Goal: Information Seeking & Learning: Learn about a topic

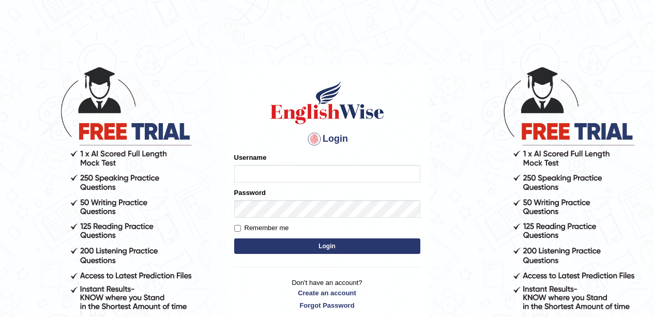
type input "Ravindraknaidu"
click at [249, 198] on div "Password" at bounding box center [327, 203] width 186 height 30
click at [237, 226] on input "Remember me" at bounding box center [237, 228] width 7 height 7
checkbox input "true"
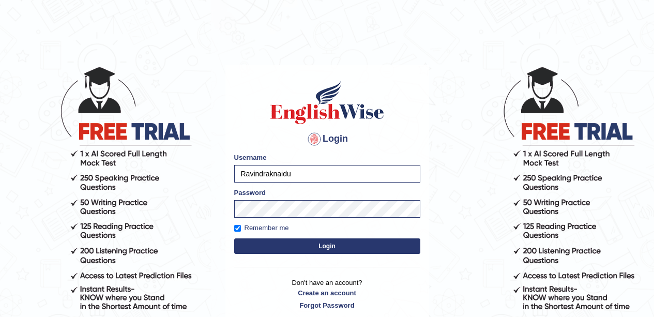
click at [298, 250] on button "Login" at bounding box center [327, 246] width 186 height 16
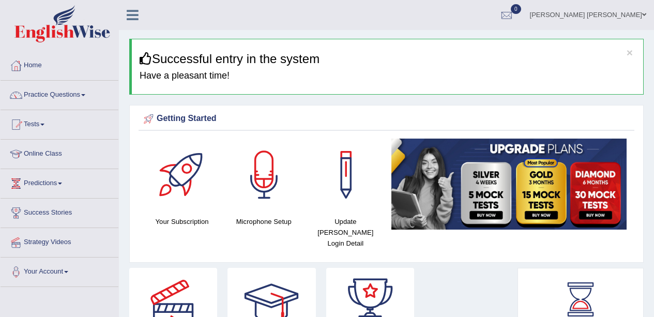
click at [90, 94] on link "Practice Questions" at bounding box center [60, 94] width 118 height 26
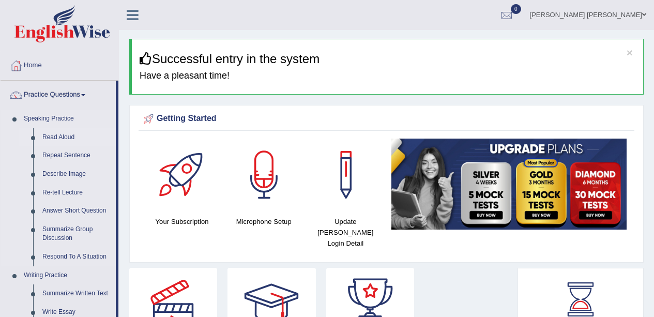
click at [65, 133] on link "Read Aloud" at bounding box center [77, 137] width 78 height 19
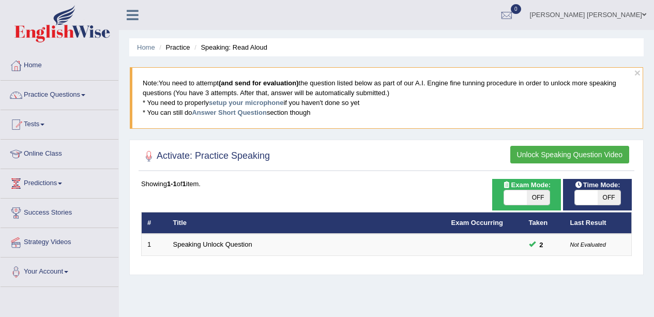
click at [539, 197] on span "OFF" at bounding box center [538, 197] width 23 height 14
checkbox input "true"
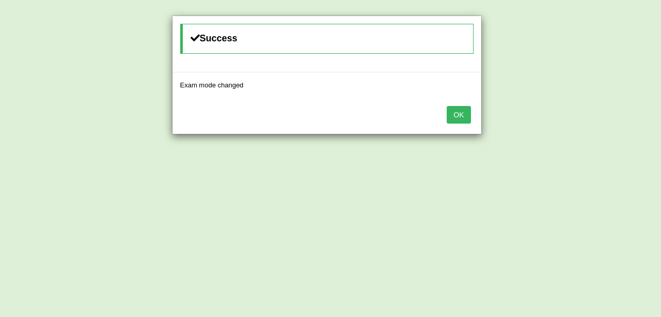
click at [461, 118] on button "OK" at bounding box center [459, 115] width 24 height 18
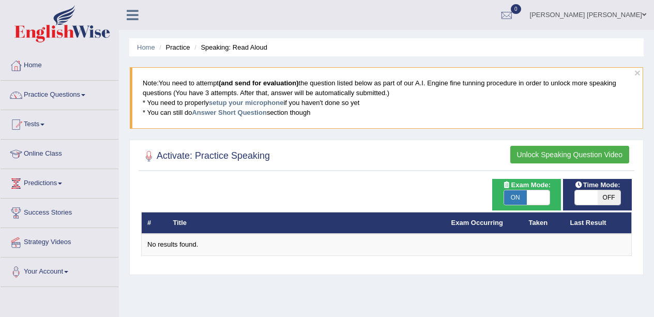
click at [515, 197] on span "ON" at bounding box center [515, 197] width 23 height 14
checkbox input "false"
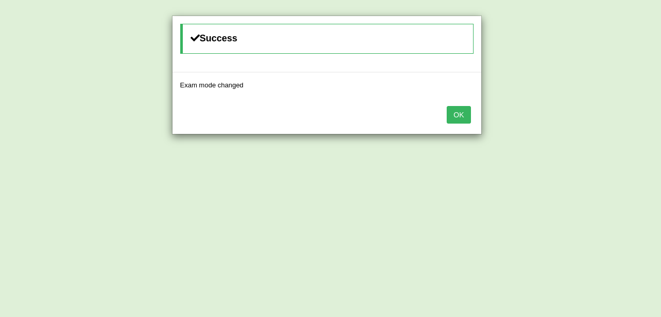
click at [452, 114] on button "OK" at bounding box center [459, 115] width 24 height 18
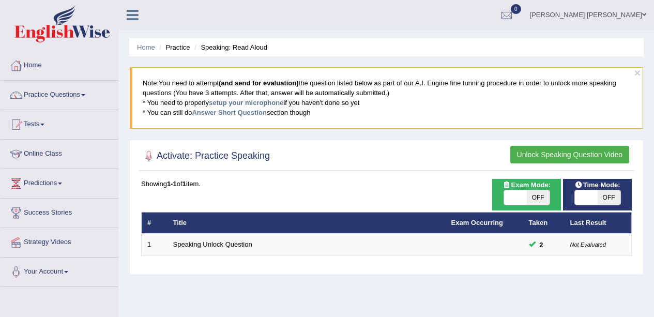
click at [538, 199] on span "OFF" at bounding box center [538, 197] width 23 height 14
checkbox input "true"
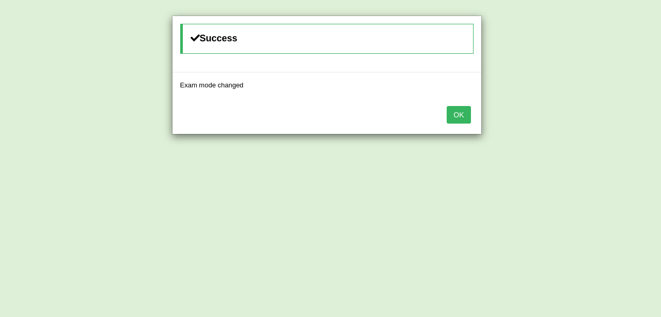
click at [518, 200] on div "Success Exam mode changed OK" at bounding box center [330, 158] width 661 height 317
click at [454, 116] on button "OK" at bounding box center [459, 115] width 24 height 18
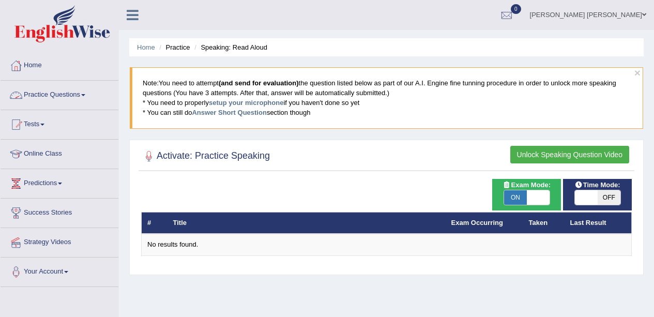
click at [85, 95] on span at bounding box center [83, 95] width 4 height 2
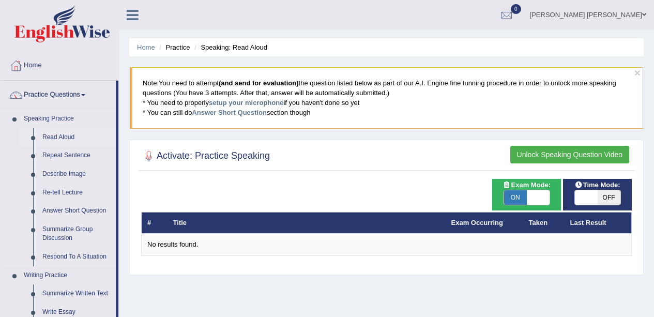
click at [68, 136] on link "Read Aloud" at bounding box center [77, 137] width 78 height 19
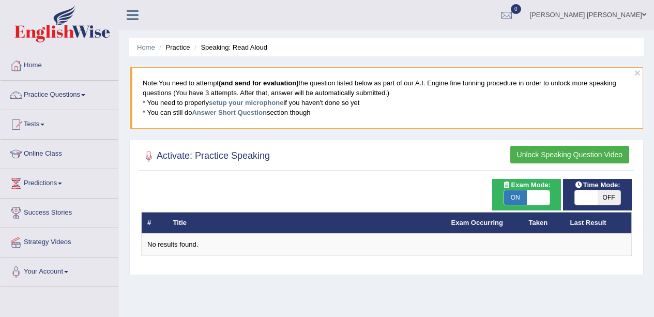
click at [519, 199] on span "ON" at bounding box center [515, 197] width 23 height 14
checkbox input "false"
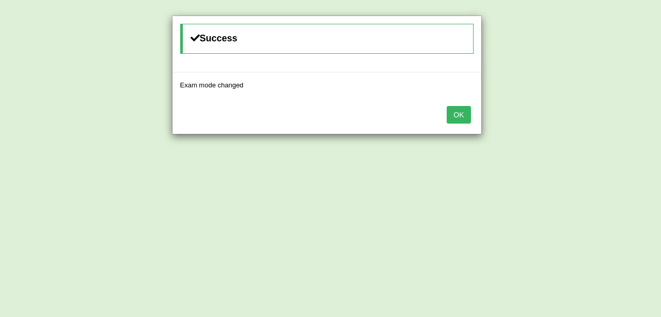
click at [457, 114] on button "OK" at bounding box center [459, 115] width 24 height 18
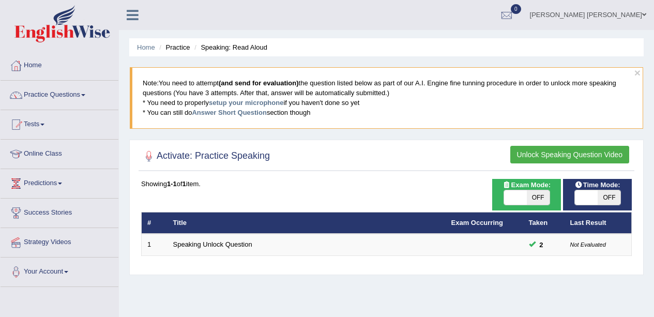
click at [552, 157] on button "Unlock Speaking Question Video" at bounding box center [569, 155] width 119 height 18
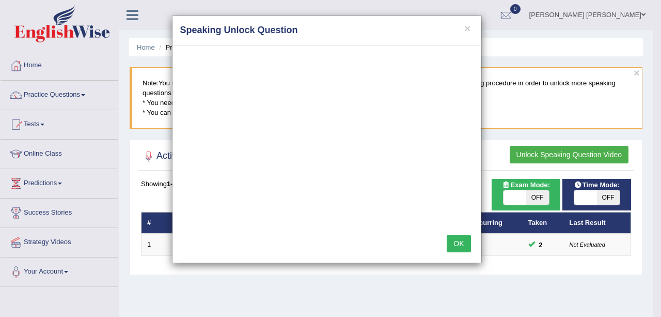
click at [460, 248] on button "OK" at bounding box center [459, 244] width 24 height 18
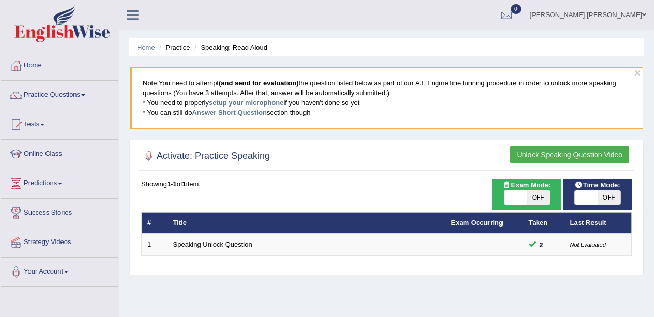
click at [566, 156] on button "Unlock Speaking Question Video" at bounding box center [569, 155] width 119 height 18
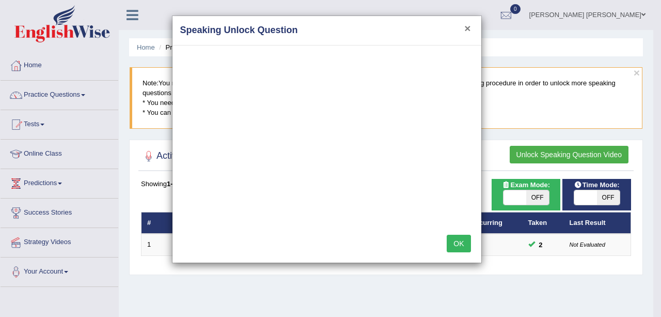
click at [467, 27] on button "×" at bounding box center [468, 28] width 6 height 11
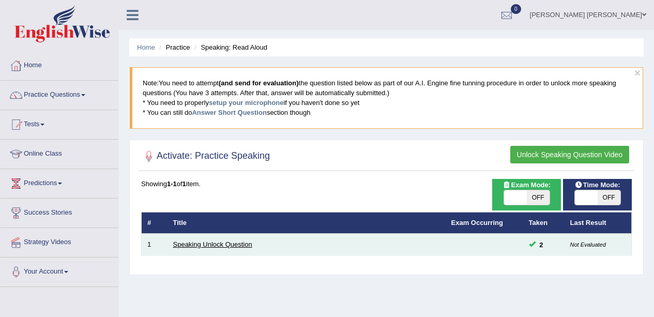
click at [229, 246] on link "Speaking Unlock Question" at bounding box center [212, 244] width 79 height 8
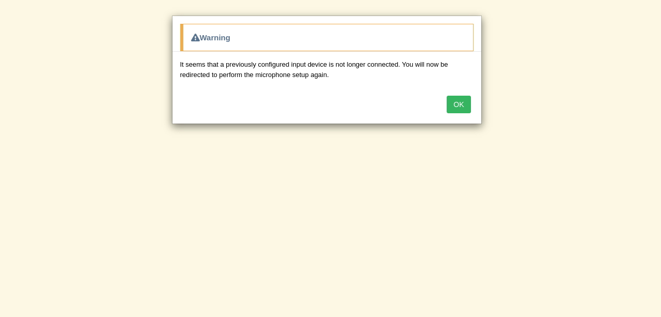
click at [454, 110] on button "OK" at bounding box center [459, 105] width 24 height 18
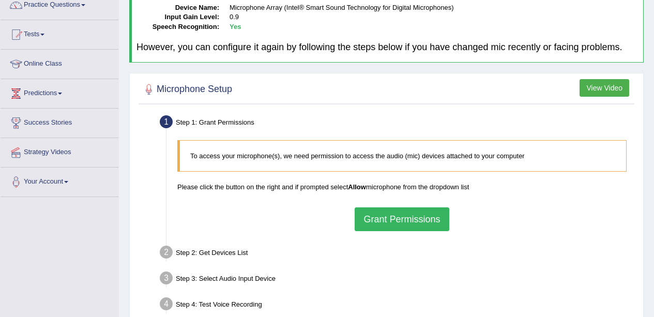
scroll to position [103, 0]
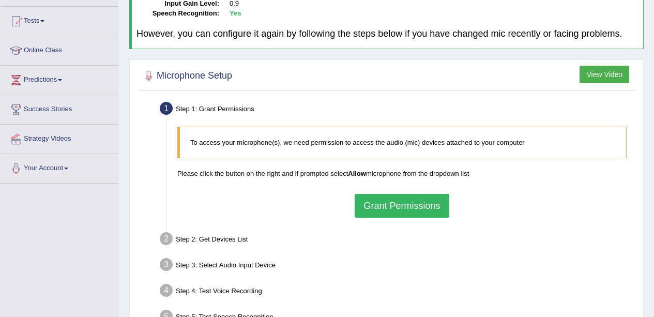
click at [415, 204] on button "Grant Permissions" at bounding box center [401, 206] width 94 height 24
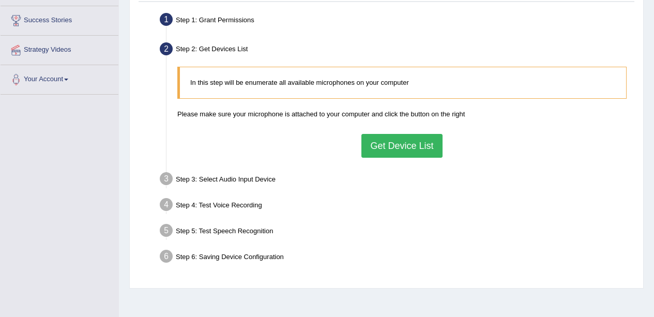
scroll to position [207, 0]
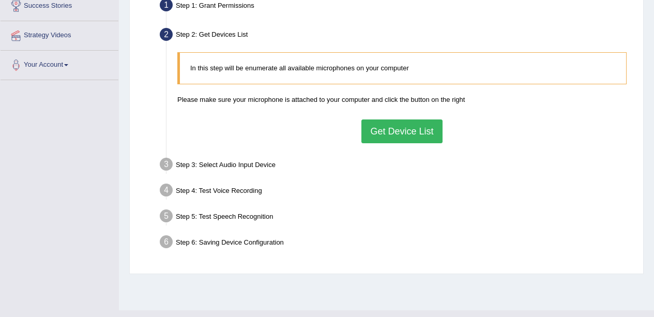
click at [385, 134] on button "Get Device List" at bounding box center [401, 131] width 81 height 24
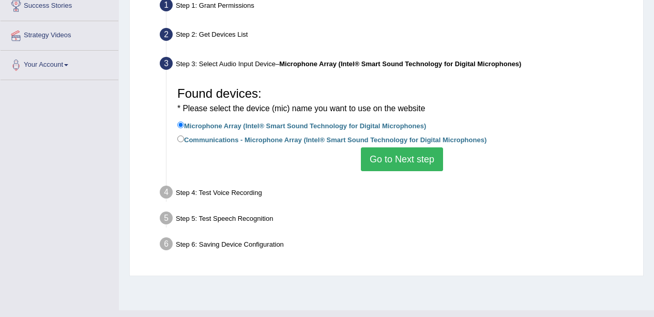
click at [423, 158] on button "Go to Next step" at bounding box center [402, 159] width 82 height 24
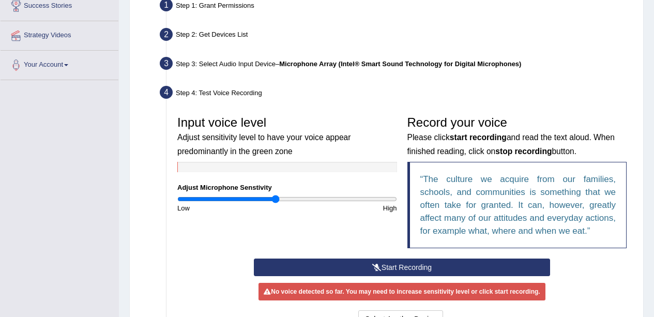
click at [415, 270] on button "Start Recording" at bounding box center [402, 267] width 296 height 18
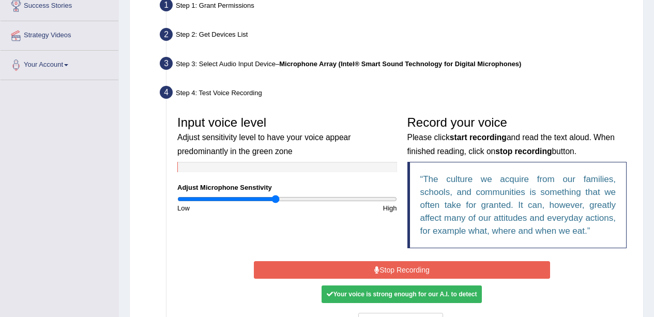
click at [420, 268] on button "Stop Recording" at bounding box center [402, 270] width 296 height 18
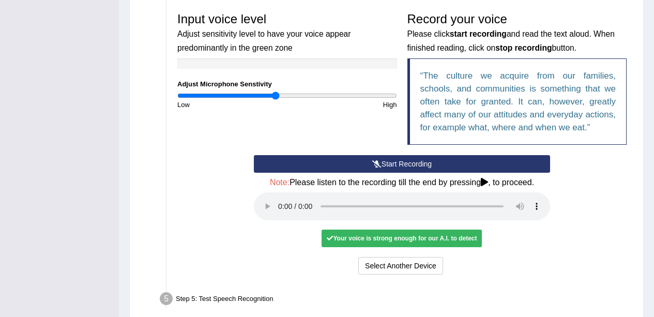
scroll to position [362, 0]
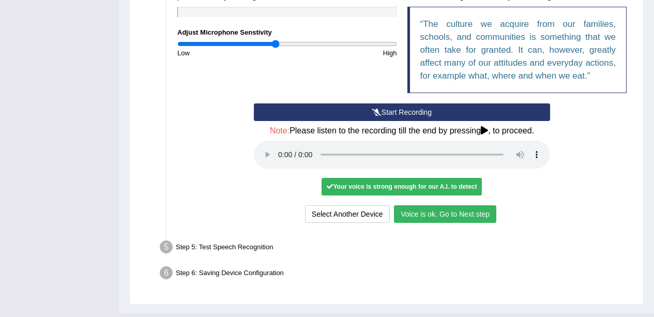
click at [461, 215] on button "Voice is ok. Go to Next step" at bounding box center [445, 214] width 102 height 18
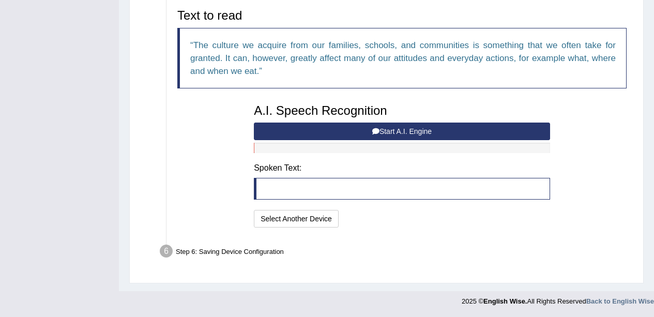
scroll to position [342, 0]
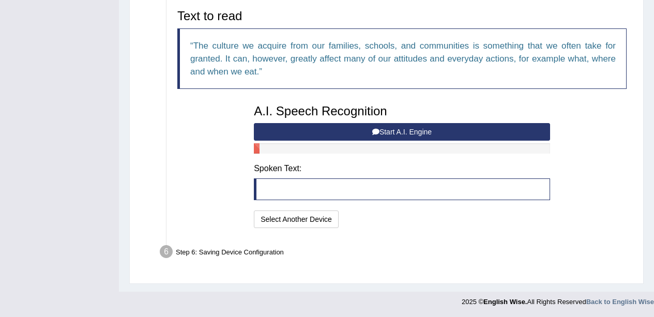
click at [396, 132] on button "Start A.I. Engine" at bounding box center [402, 132] width 296 height 18
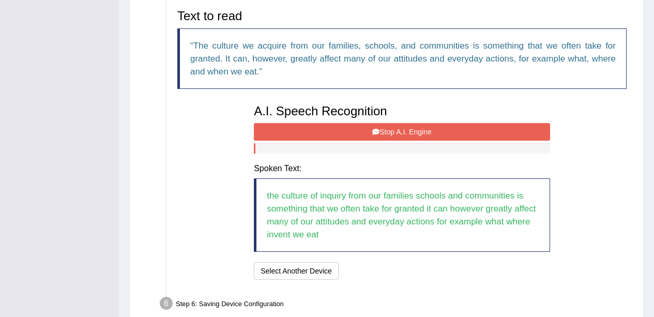
click at [462, 134] on button "Stop A.I. Engine" at bounding box center [402, 132] width 296 height 18
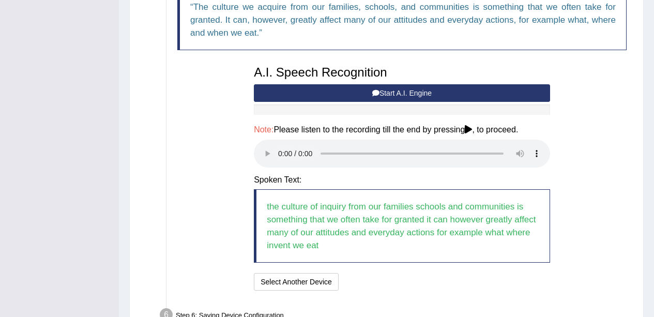
scroll to position [394, 0]
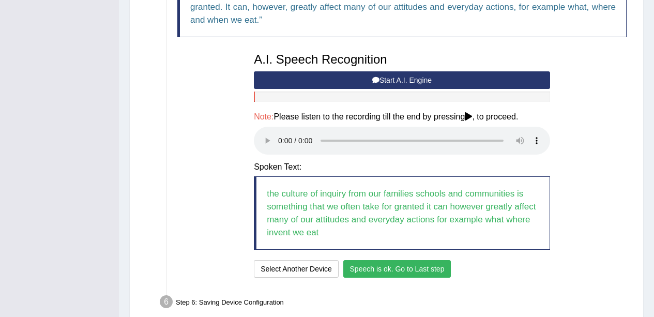
click at [437, 271] on button "Speech is ok. Go to Last step" at bounding box center [397, 269] width 108 height 18
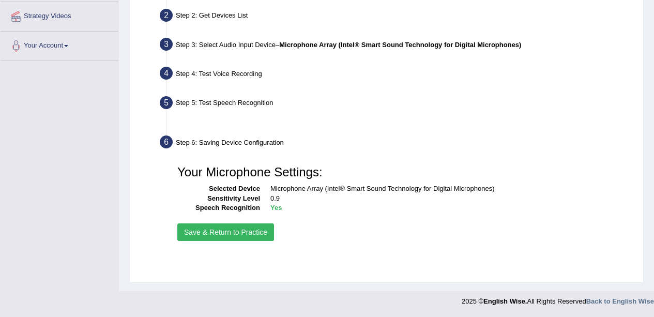
scroll to position [226, 0]
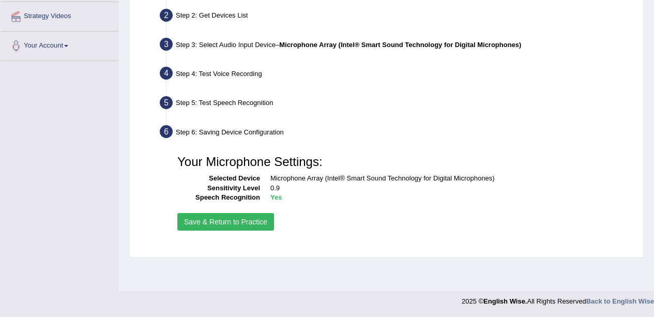
click at [236, 225] on button "Save & Return to Practice" at bounding box center [225, 222] width 97 height 18
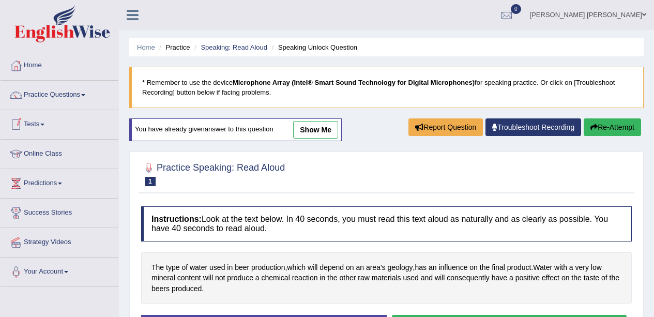
click at [89, 93] on link "Practice Questions" at bounding box center [60, 94] width 118 height 26
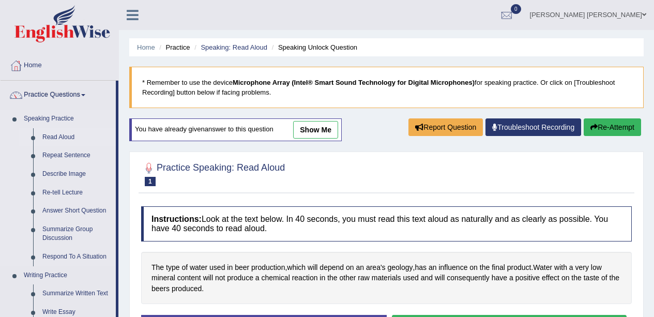
click at [68, 136] on link "Read Aloud" at bounding box center [77, 137] width 78 height 19
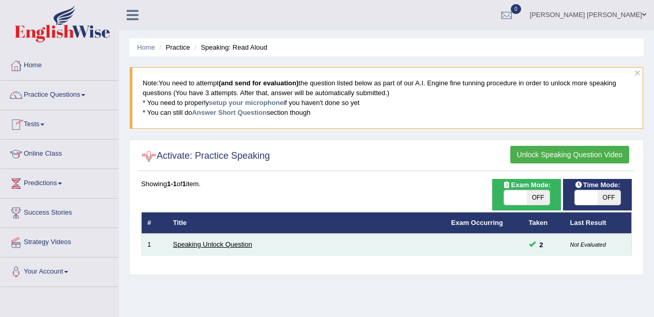
click at [223, 247] on link "Speaking Unlock Question" at bounding box center [212, 244] width 79 height 8
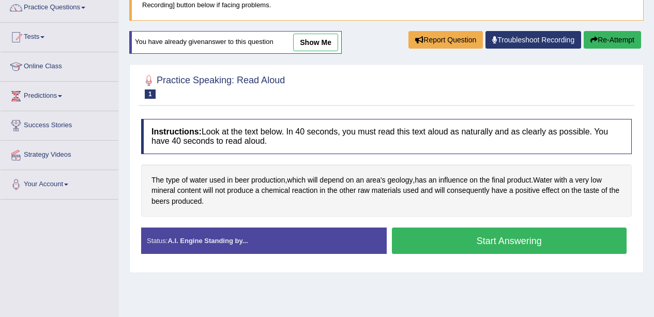
scroll to position [103, 0]
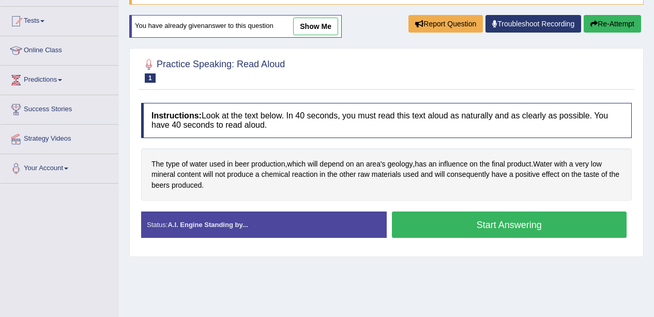
click at [467, 230] on button "Start Answering" at bounding box center [509, 224] width 235 height 26
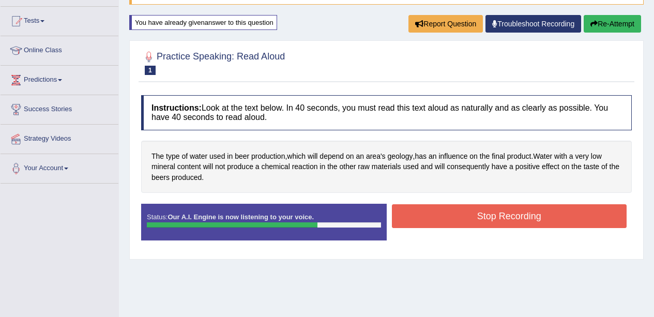
click at [537, 216] on button "Stop Recording" at bounding box center [509, 216] width 235 height 24
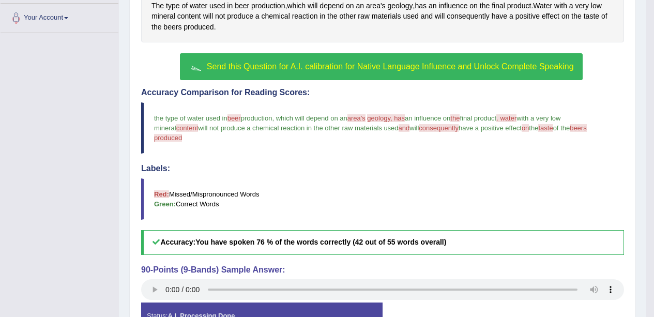
scroll to position [215, 0]
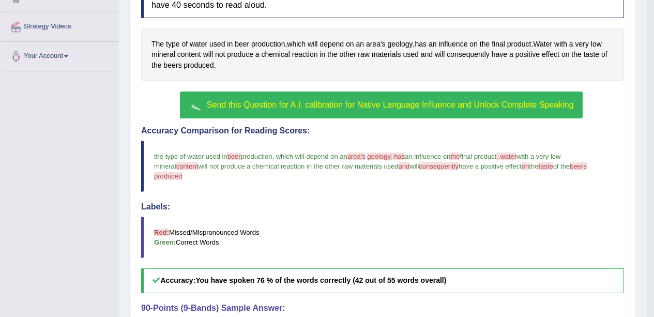
click at [493, 112] on button "Send this Question for A.I. calibration for Native Language Influence and Unloc…" at bounding box center [381, 104] width 402 height 27
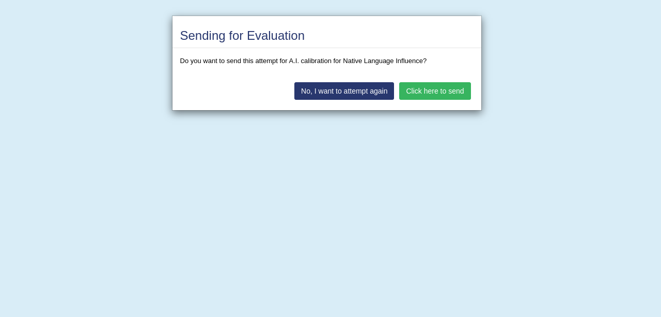
click at [448, 91] on button "Click here to send" at bounding box center [434, 91] width 71 height 18
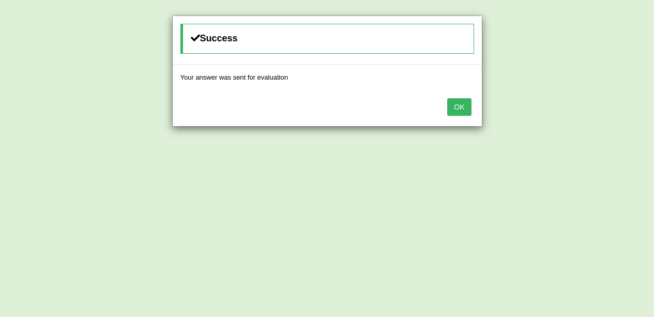
click at [456, 111] on button "OK" at bounding box center [459, 107] width 24 height 18
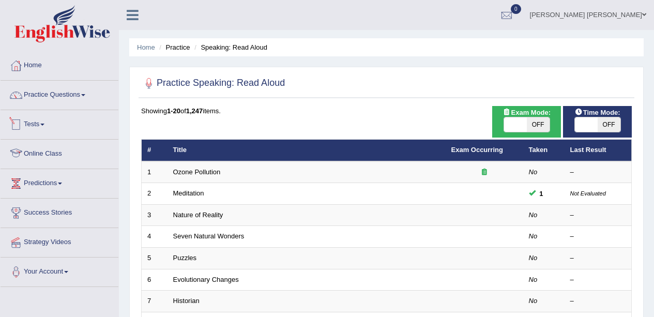
click at [44, 123] on span at bounding box center [42, 124] width 4 height 2
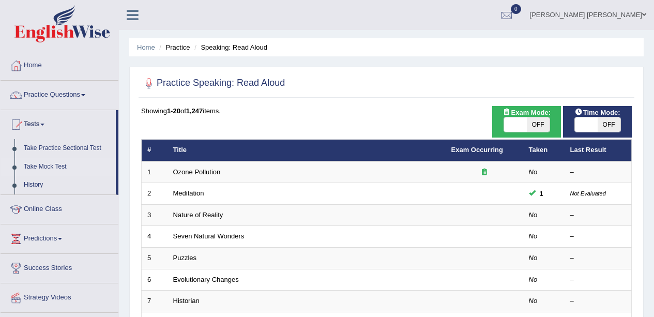
click at [62, 169] on link "Take Mock Test" at bounding box center [67, 167] width 97 height 19
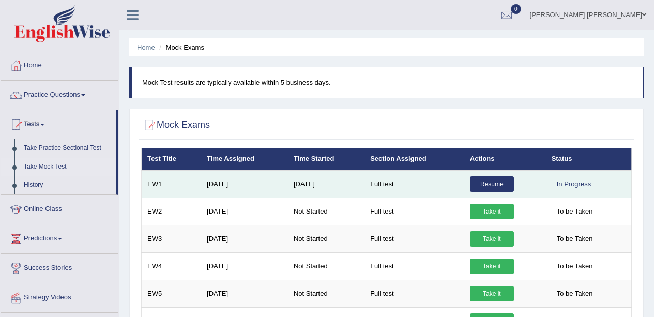
click at [505, 185] on link "Resume" at bounding box center [492, 184] width 44 height 16
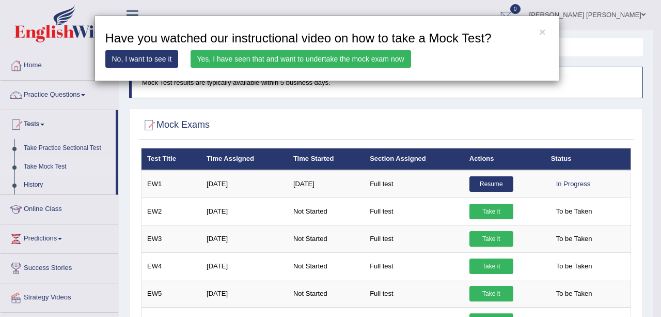
click at [355, 61] on link "Yes, I have seen that and want to undertake the mock exam now" at bounding box center [301, 59] width 221 height 18
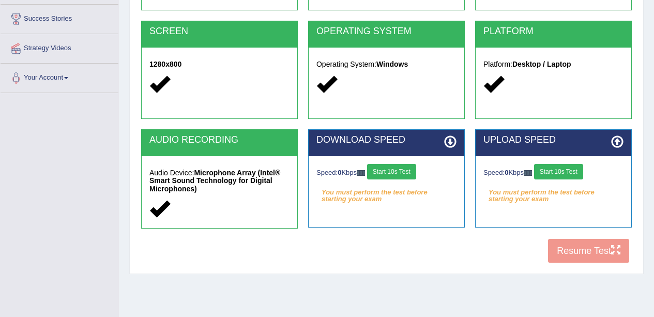
scroll to position [207, 0]
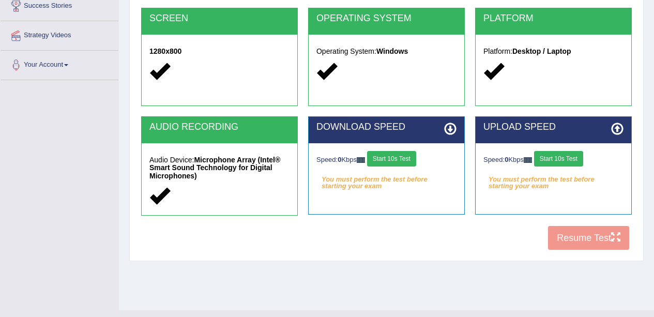
click at [584, 241] on div "COOKIES Cookies Enabled JAVASCRIPT Javascript Enabled BROWSER Browser: Chrome S…" at bounding box center [386, 77] width 496 height 356
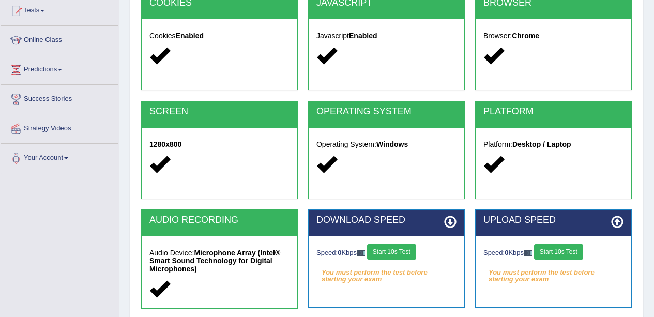
scroll to position [103, 0]
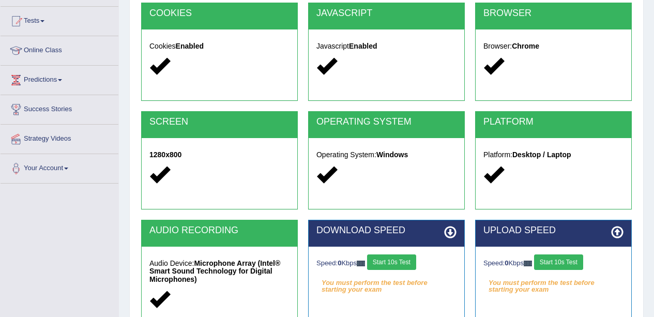
click at [411, 258] on button "Start 10s Test" at bounding box center [391, 262] width 49 height 16
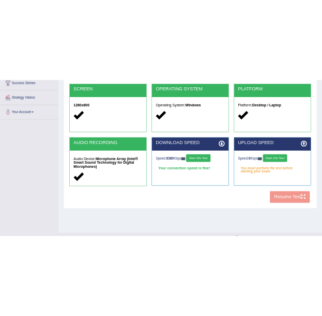
scroll to position [207, 0]
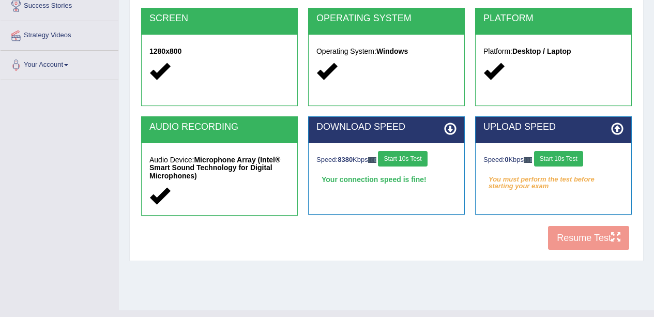
click at [569, 160] on button "Start 10s Test" at bounding box center [558, 159] width 49 height 16
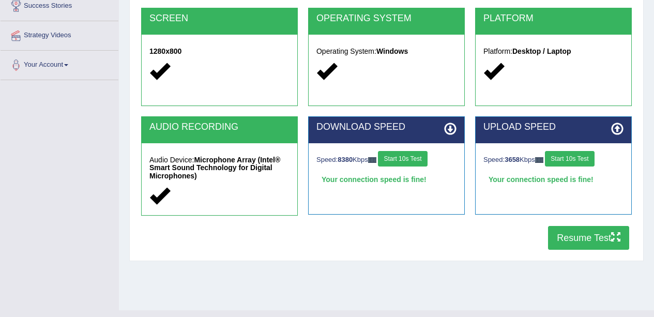
click at [584, 244] on button "Resume Test" at bounding box center [588, 238] width 81 height 24
